Goal: Transaction & Acquisition: Purchase product/service

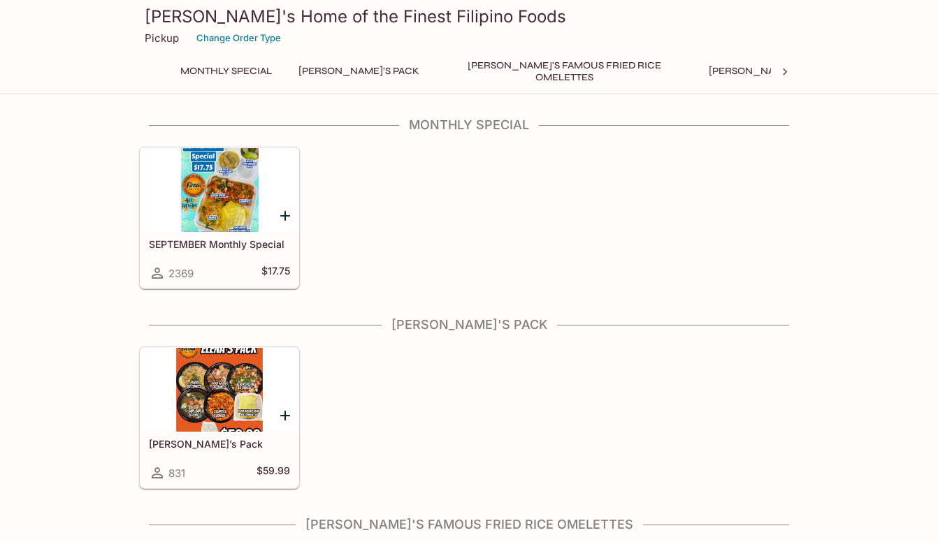
click at [288, 217] on icon "Add SEPTEMBER Monthly Special" at bounding box center [285, 216] width 17 height 17
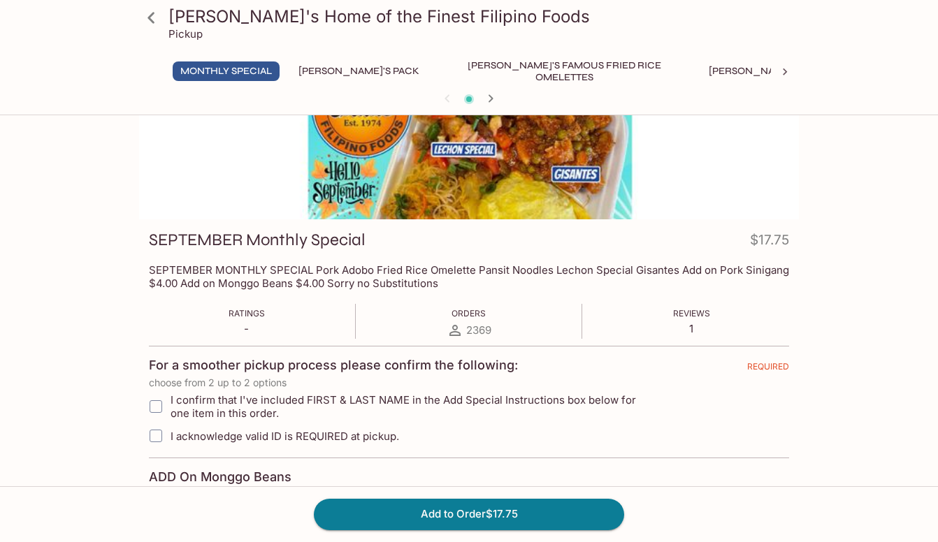
scroll to position [86, 0]
click at [155, 412] on input "I confirm that I've included FIRST & LAST NAME in the Add Special Instructions …" at bounding box center [156, 407] width 28 height 28
checkbox input "true"
click at [156, 442] on input "I acknowledge valid ID is REQUIRED at pickup." at bounding box center [156, 437] width 28 height 28
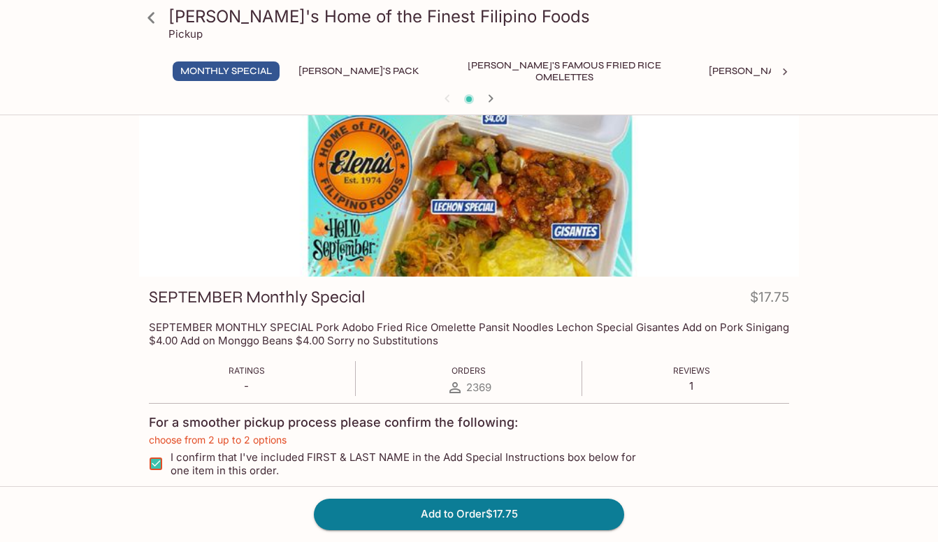
scroll to position [0, 0]
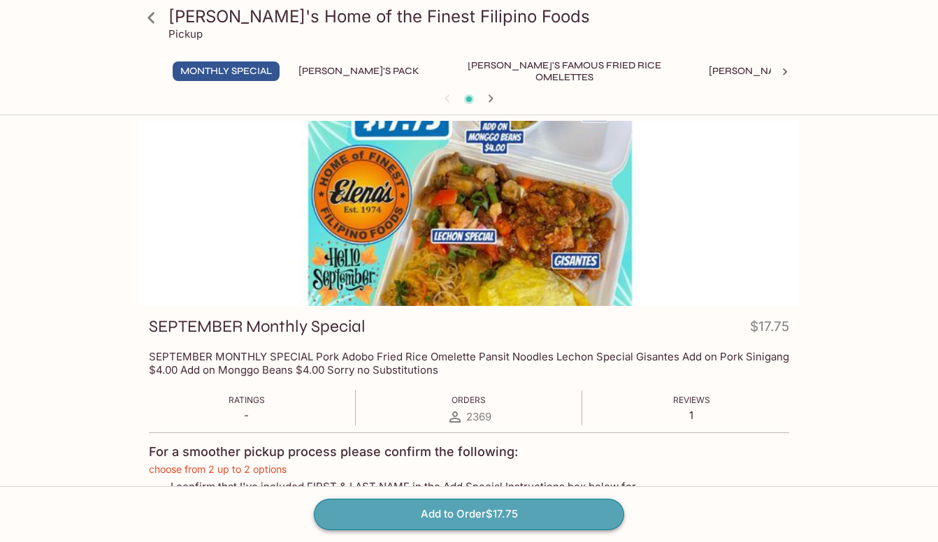
click at [403, 511] on button "Add to Order $17.75" at bounding box center [469, 514] width 310 height 31
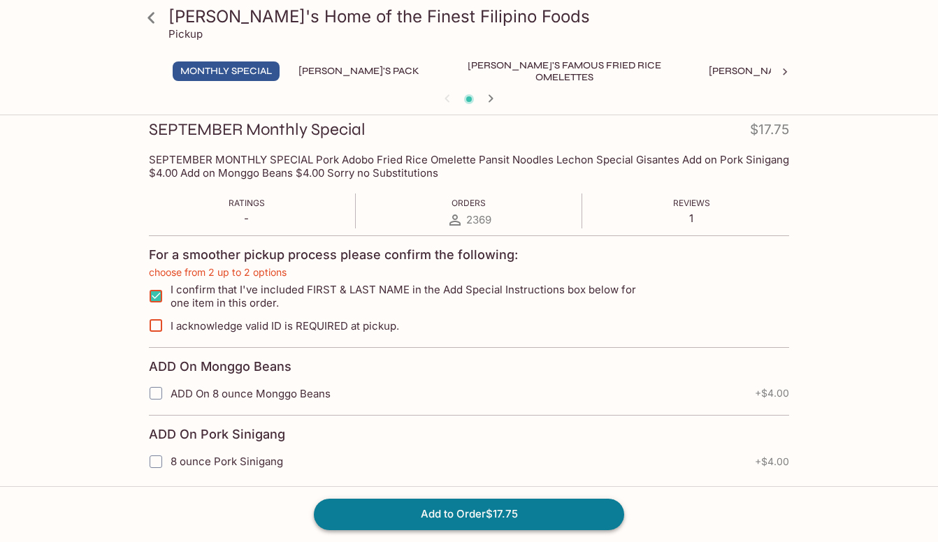
scroll to position [228, 0]
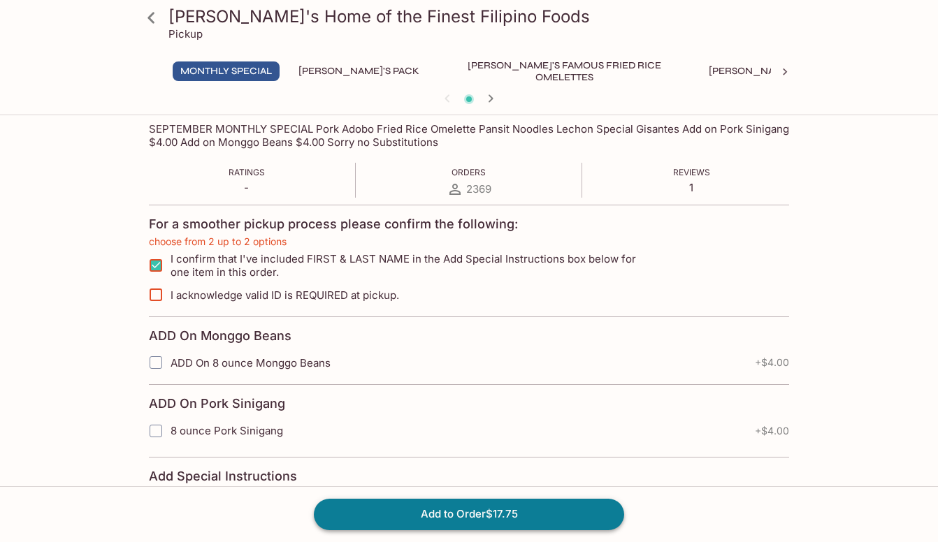
click at [403, 511] on button "Add to Order $17.75" at bounding box center [469, 514] width 310 height 31
click at [154, 293] on input "I acknowledge valid ID is REQUIRED at pickup." at bounding box center [156, 295] width 28 height 28
checkbox input "true"
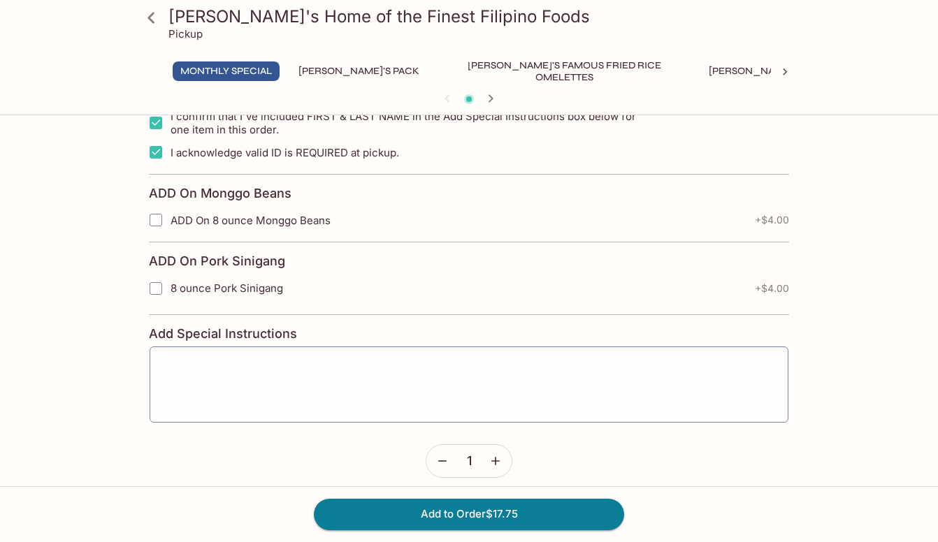
scroll to position [382, 0]
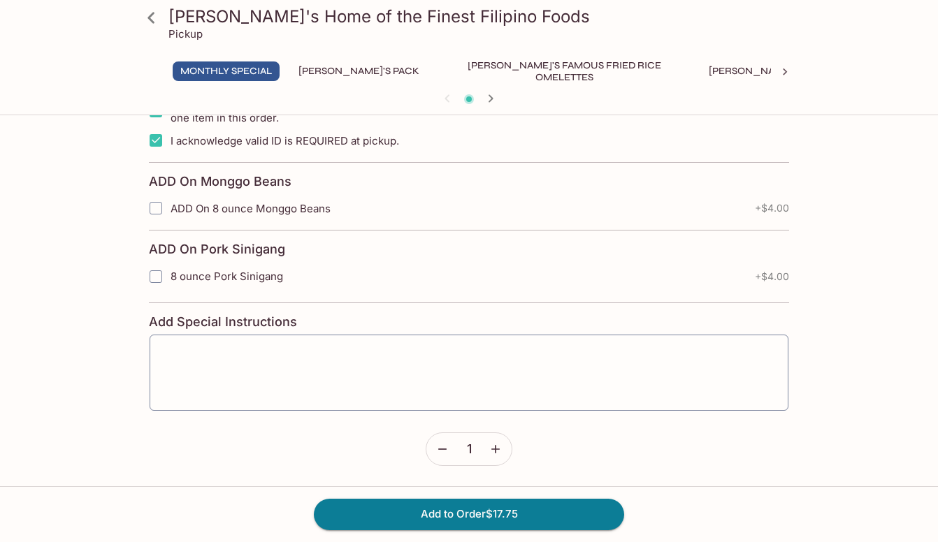
click at [494, 450] on icon "button" at bounding box center [495, 449] width 14 height 14
click at [502, 509] on button "Add to Order $35.50" at bounding box center [469, 514] width 310 height 31
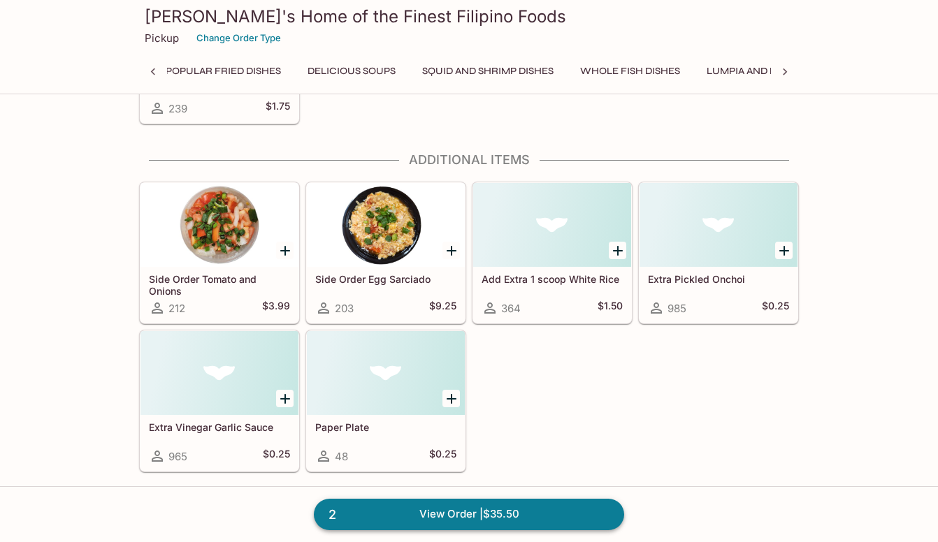
click at [503, 514] on link "2 View Order | $35.50" at bounding box center [469, 514] width 310 height 31
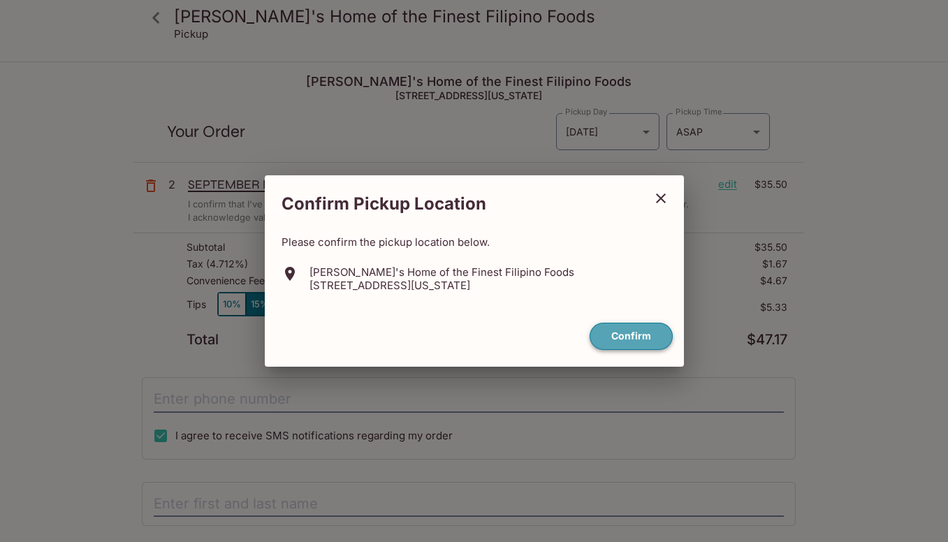
click at [633, 337] on button "Confirm" at bounding box center [631, 336] width 83 height 27
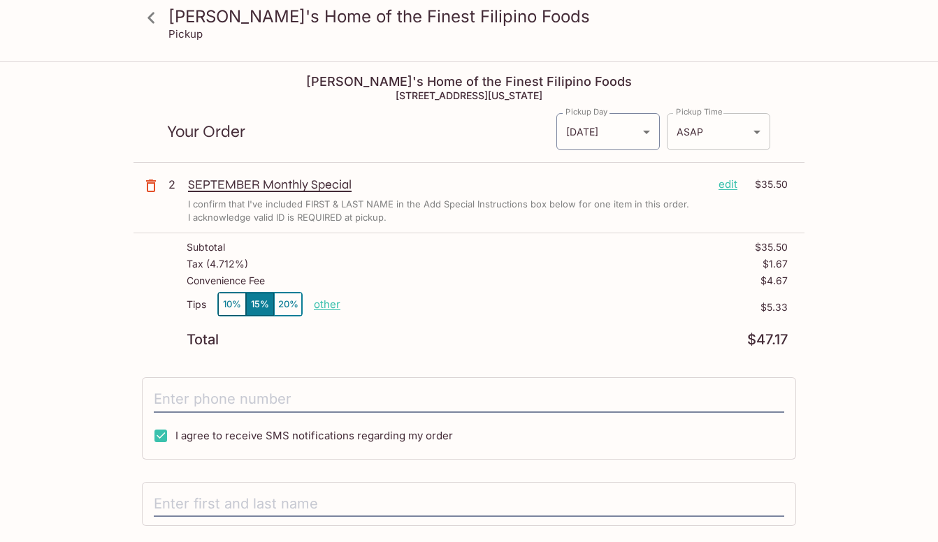
click at [688, 142] on body "[PERSON_NAME]'s Home of the Finest Filipino Foods Pickup [PERSON_NAME]'s Home o…" at bounding box center [469, 334] width 938 height 542
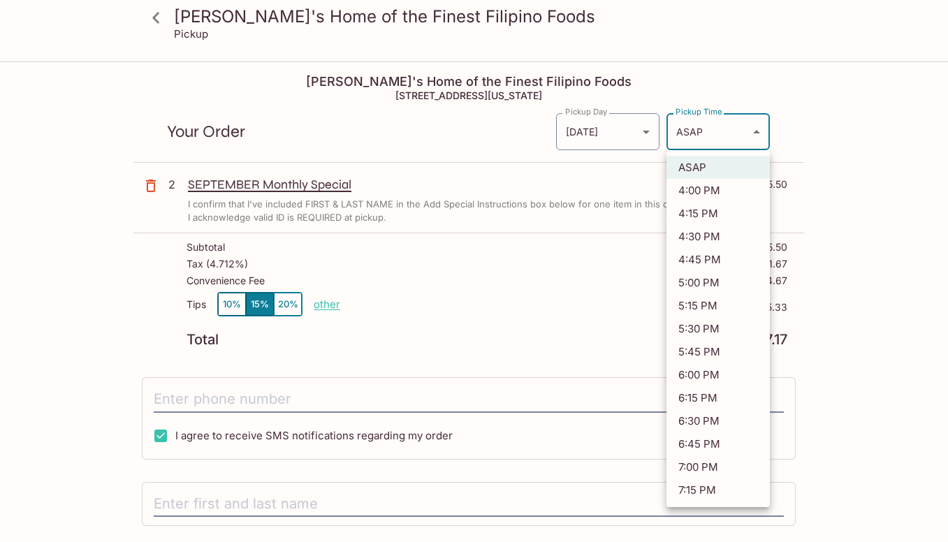
click at [688, 142] on div at bounding box center [474, 271] width 948 height 542
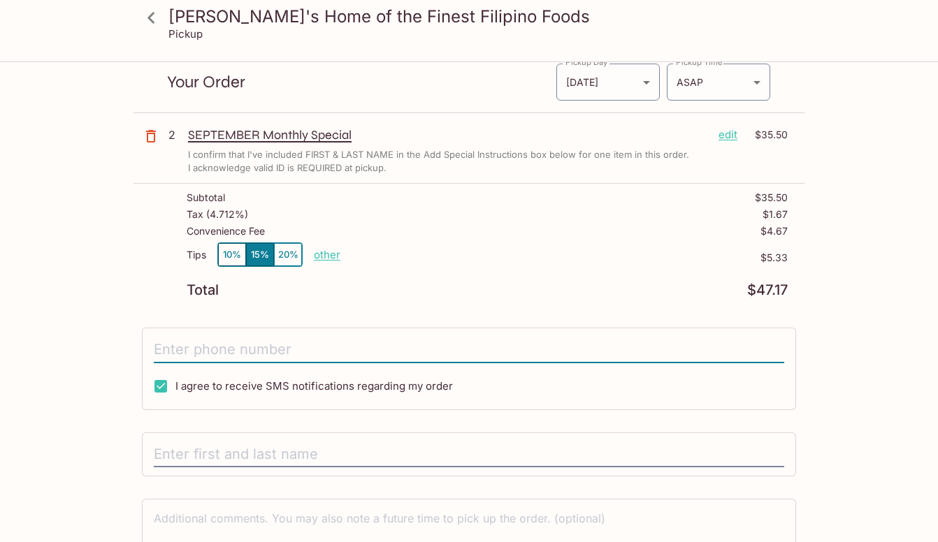
click at [231, 350] on input "tel" at bounding box center [469, 350] width 630 height 27
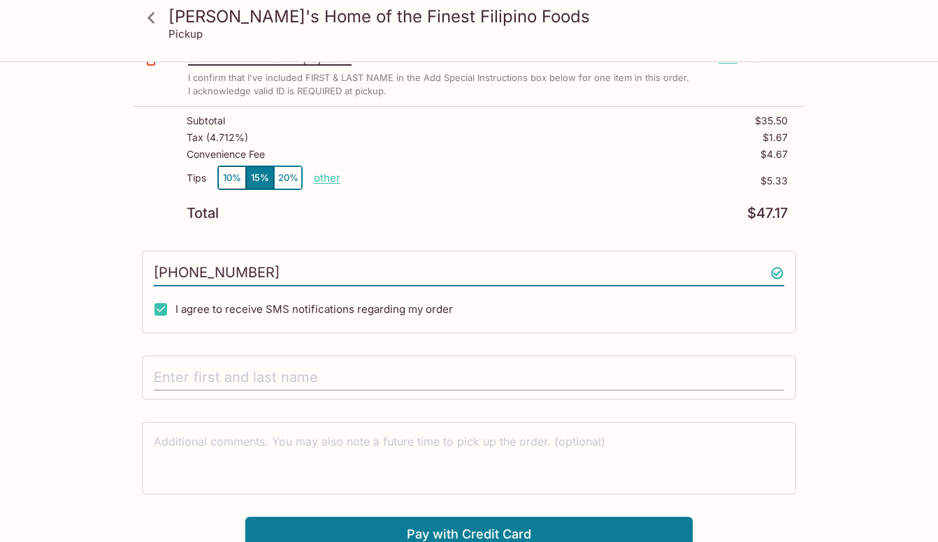
type input "[PHONE_NUMBER]"
click at [226, 373] on input "text" at bounding box center [469, 378] width 630 height 27
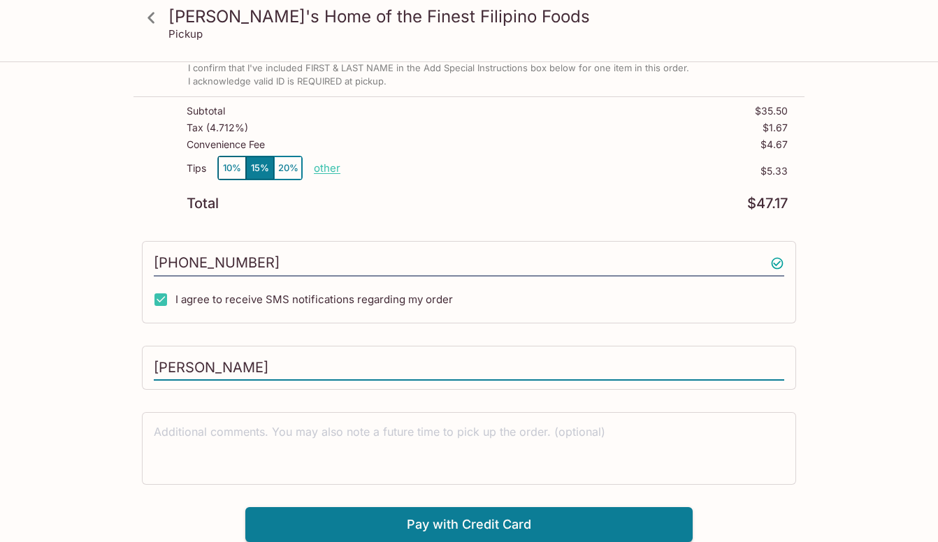
click at [234, 170] on button "10%" at bounding box center [232, 168] width 28 height 23
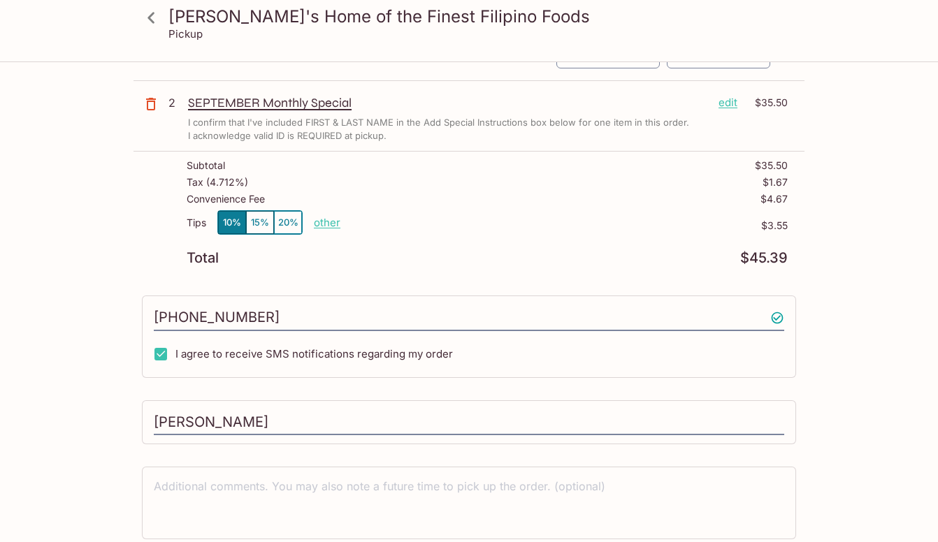
scroll to position [136, 0]
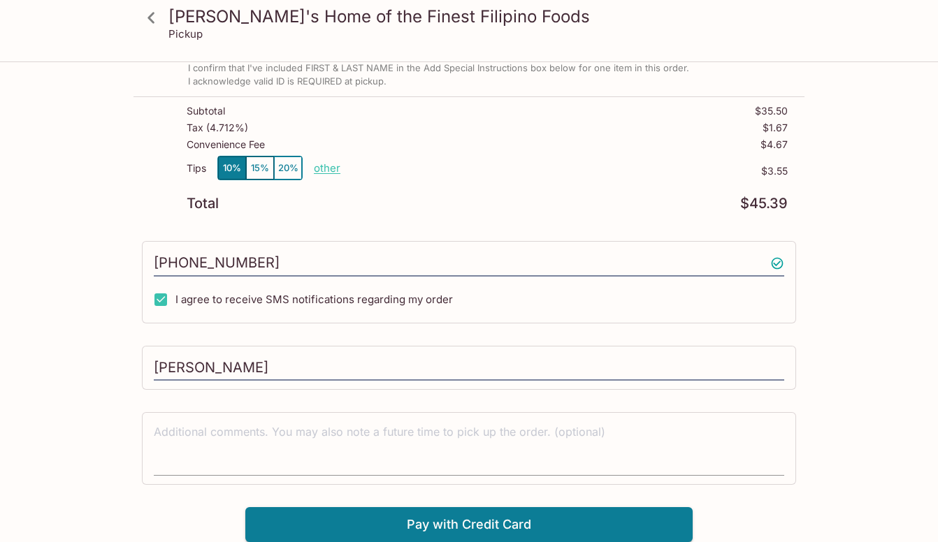
click at [169, 430] on textarea at bounding box center [469, 448] width 630 height 48
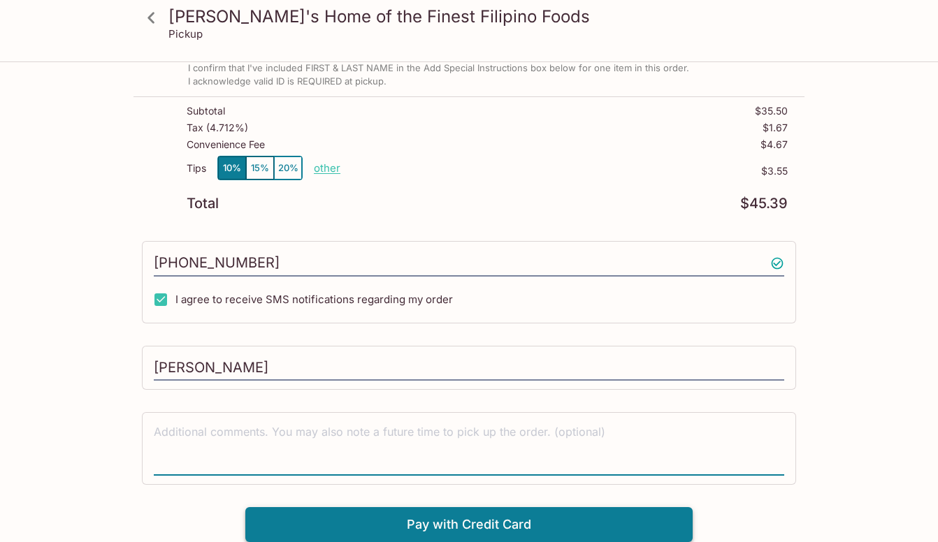
click at [435, 525] on button "Pay with Credit Card" at bounding box center [468, 524] width 447 height 35
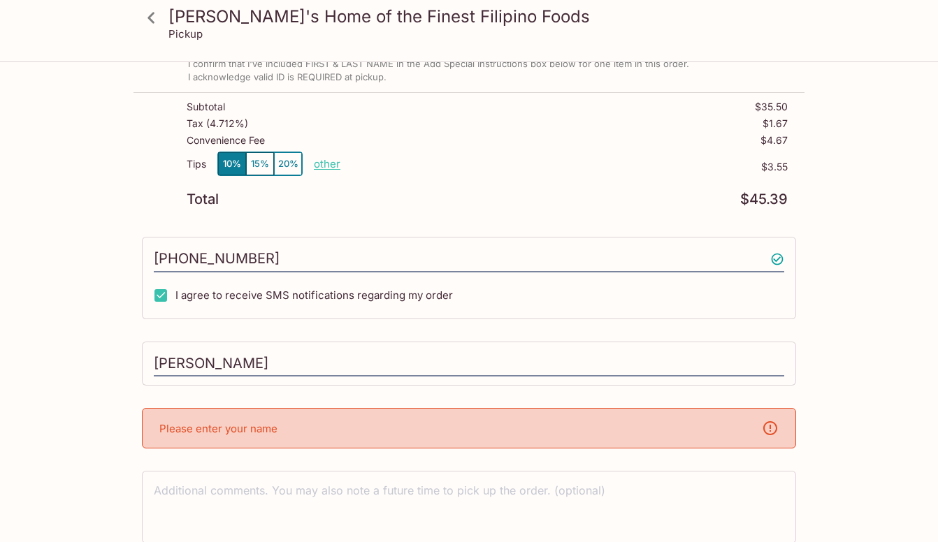
scroll to position [141, 0]
click at [292, 363] on input "[PERSON_NAME]" at bounding box center [469, 363] width 630 height 27
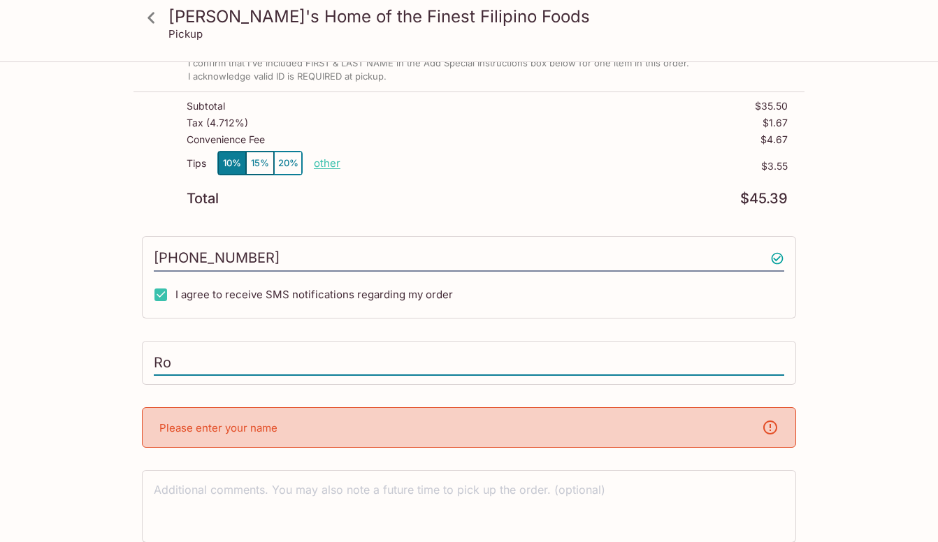
type input "R"
type input "[PERSON_NAME]"
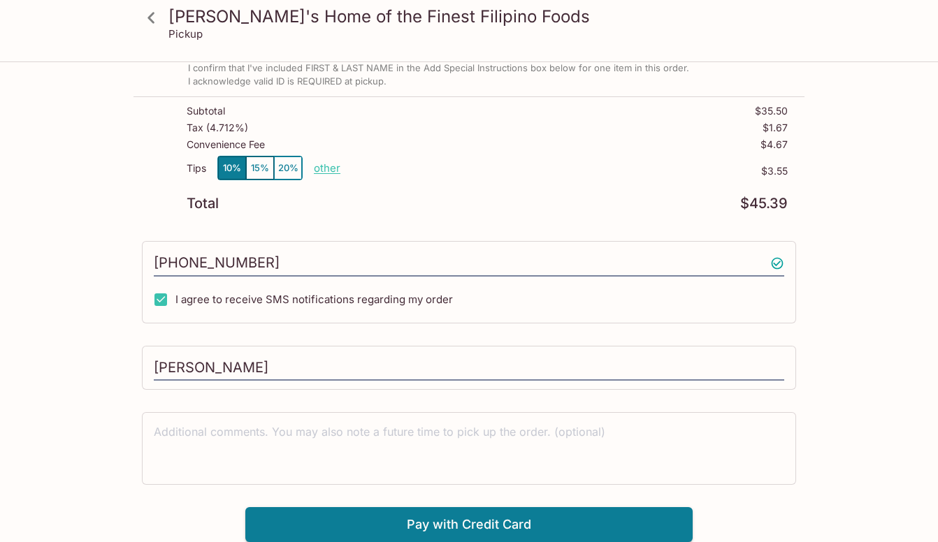
scroll to position [136, 0]
click at [263, 449] on textarea at bounding box center [469, 448] width 630 height 48
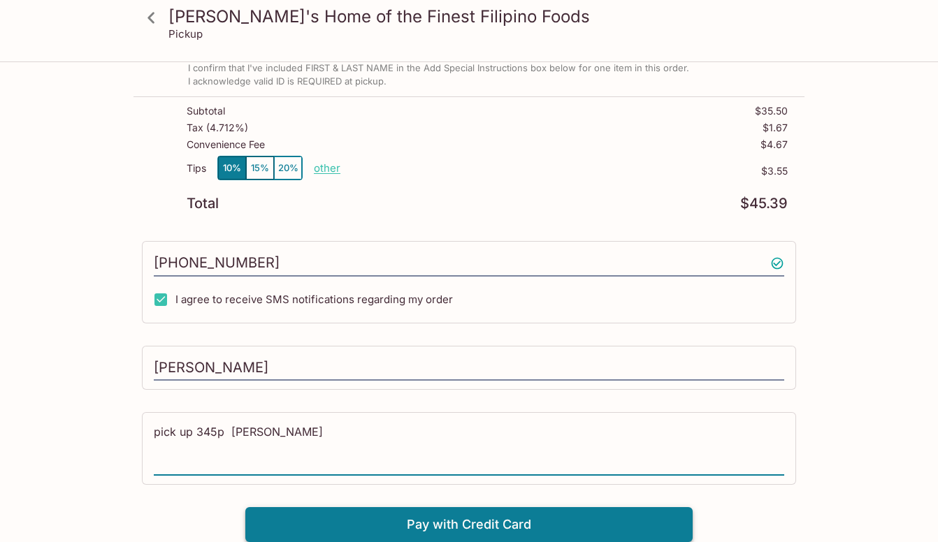
type textarea "pick up 345p [PERSON_NAME]"
click at [366, 516] on button "Pay with Credit Card" at bounding box center [468, 524] width 447 height 35
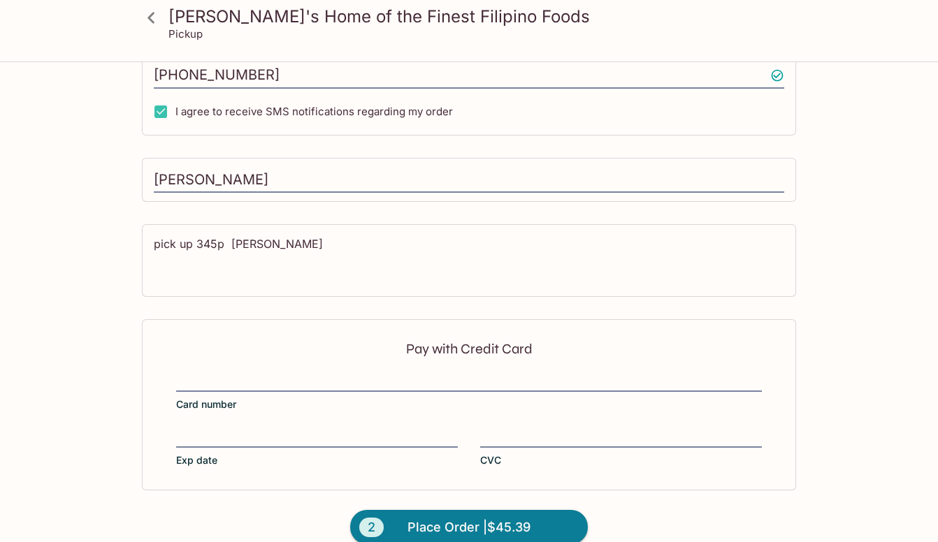
scroll to position [346, 0]
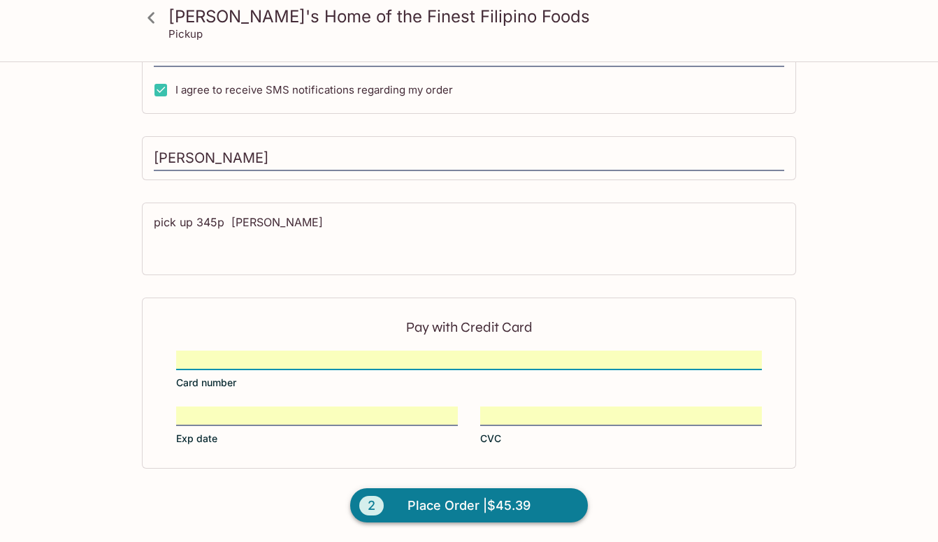
click at [464, 511] on span "Place Order | $45.39" at bounding box center [468, 506] width 123 height 22
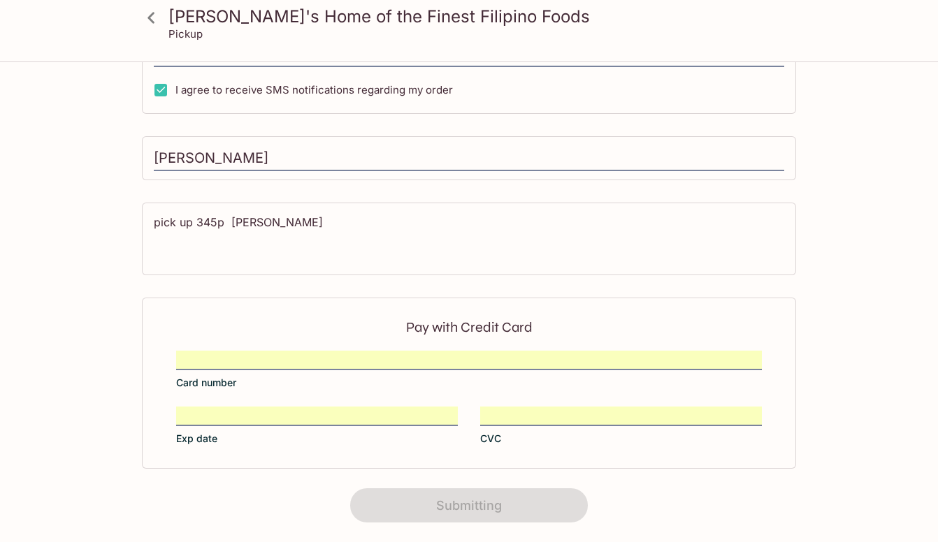
scroll to position [270, 0]
